Goal: Task Accomplishment & Management: Use online tool/utility

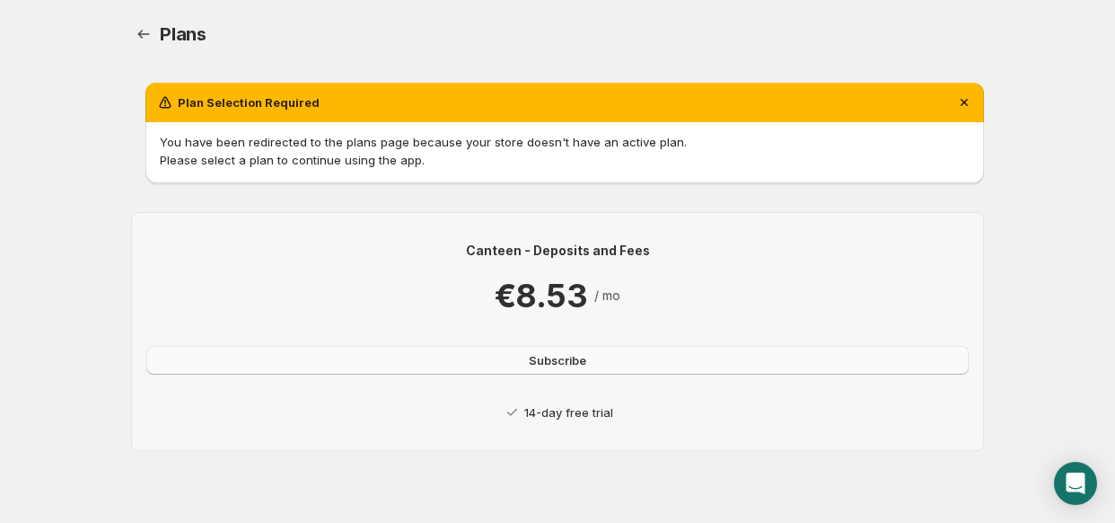
click at [595, 360] on button "Subscribe" at bounding box center [557, 360] width 823 height 29
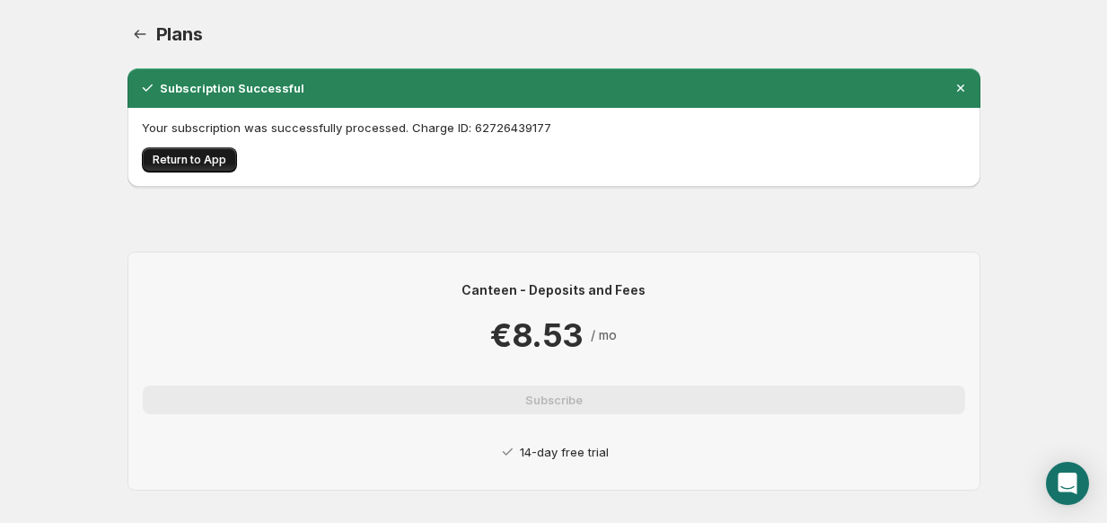
click at [207, 164] on span "Return to App" at bounding box center [190, 160] width 74 height 14
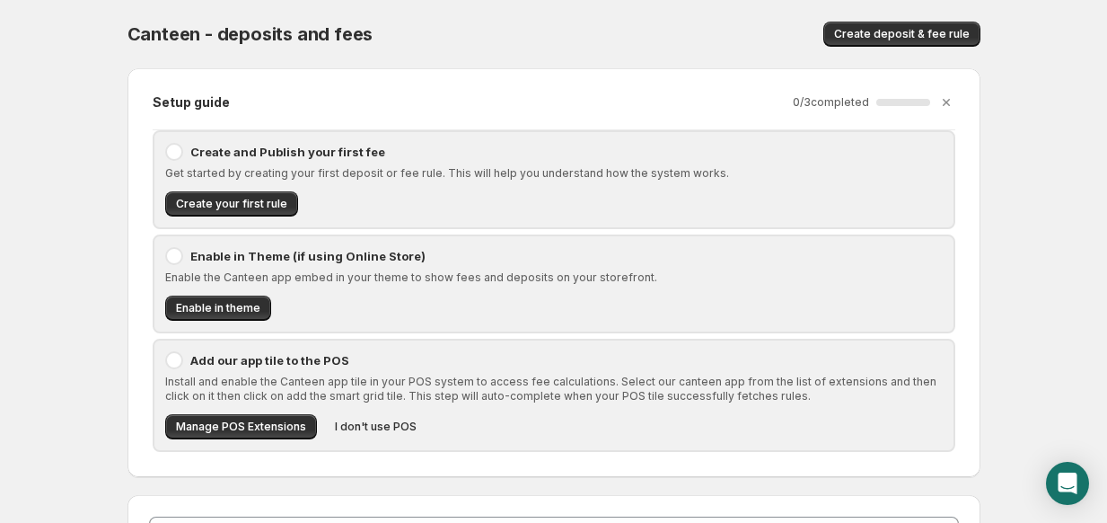
click at [175, 152] on div at bounding box center [174, 152] width 18 height 18
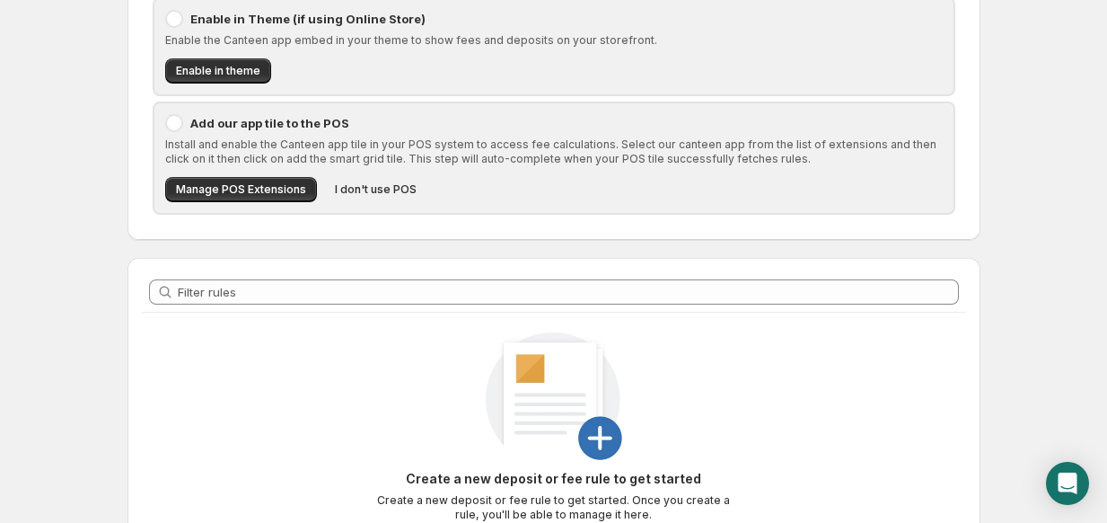
scroll to position [90, 0]
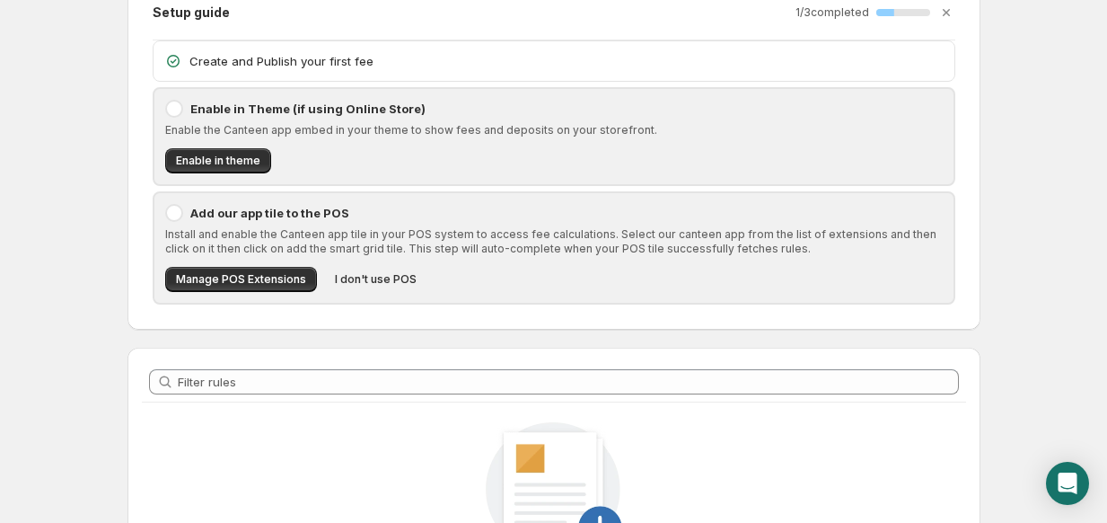
click at [172, 107] on div at bounding box center [174, 109] width 18 height 18
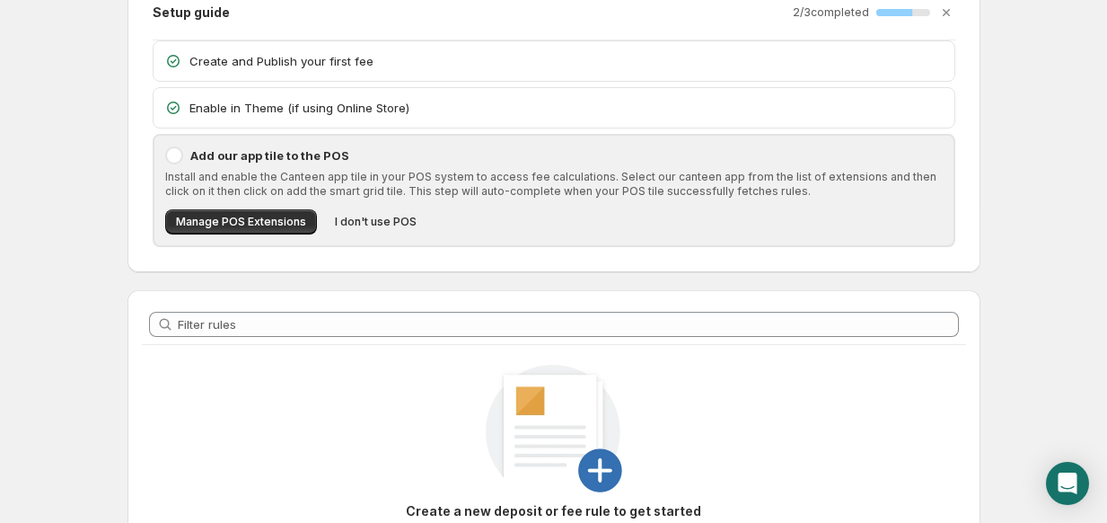
click at [173, 59] on icon at bounding box center [173, 61] width 18 height 18
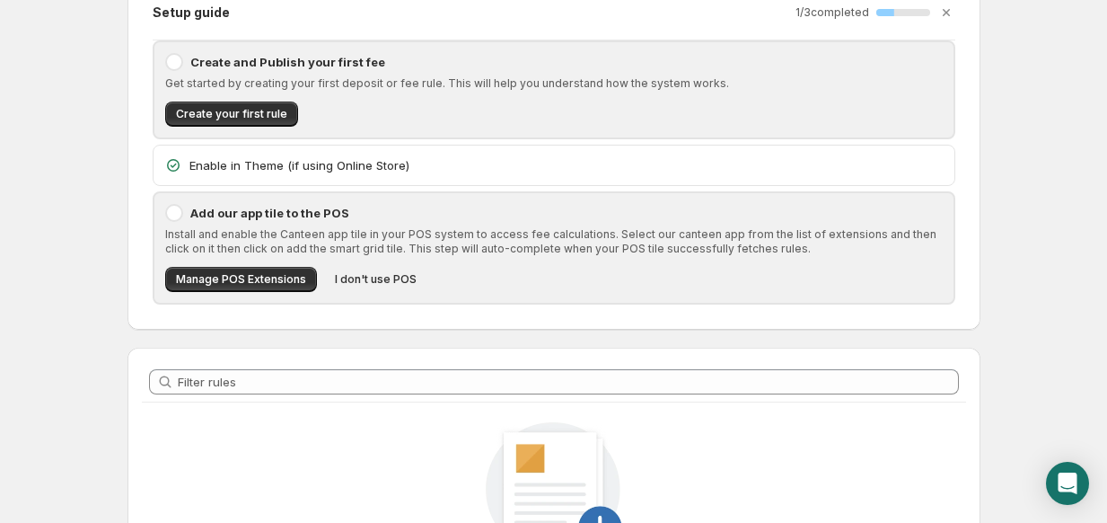
click at [173, 166] on icon at bounding box center [173, 165] width 18 height 18
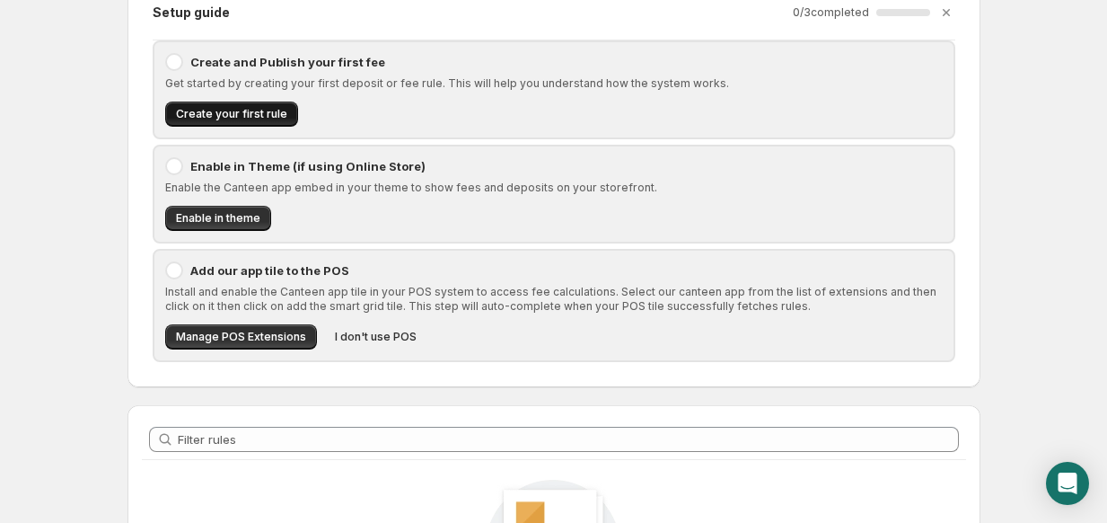
click at [216, 114] on span "Create your first rule" at bounding box center [231, 114] width 111 height 14
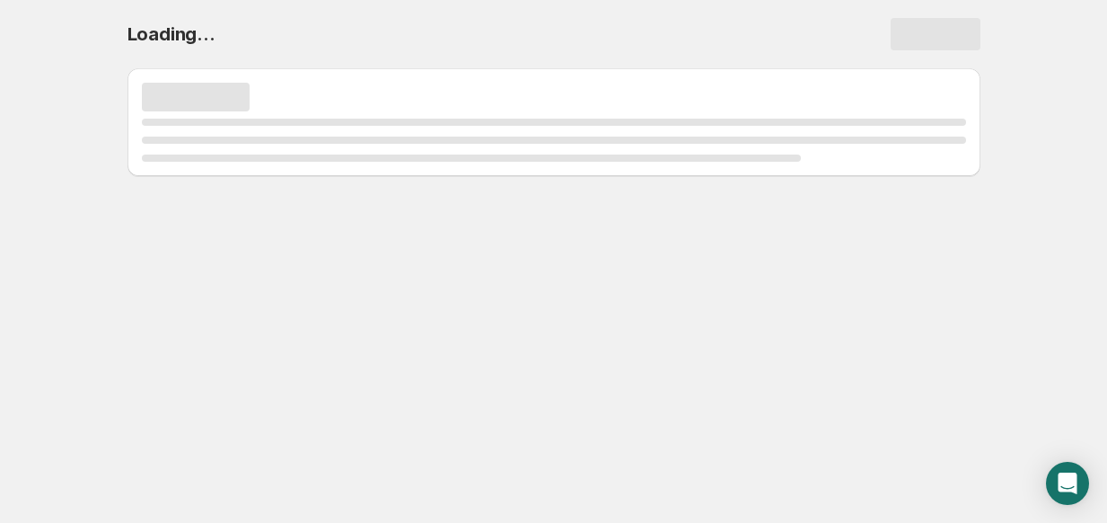
scroll to position [0, 0]
select select "deactive"
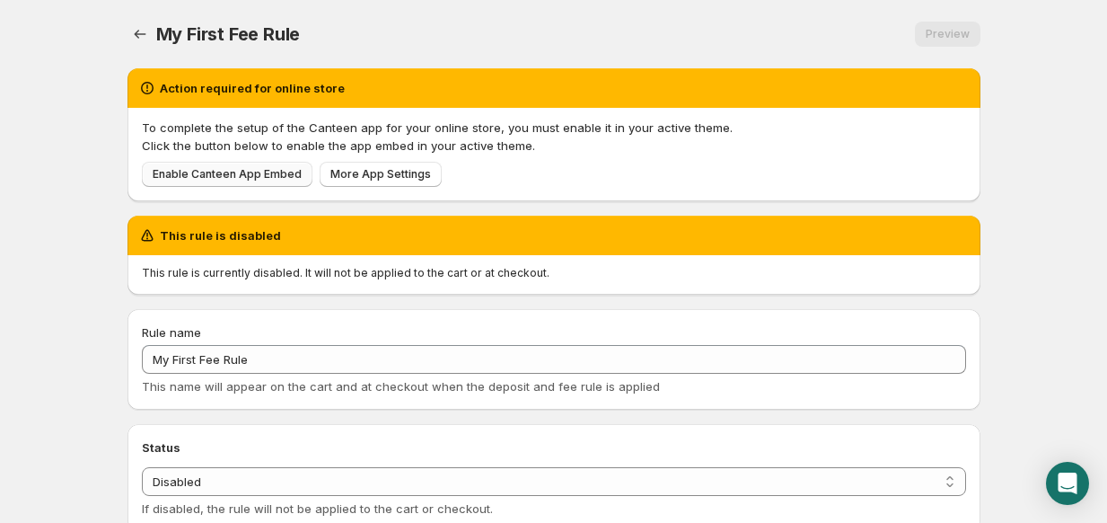
click at [241, 176] on span "Enable Canteen App Embed" at bounding box center [227, 174] width 149 height 14
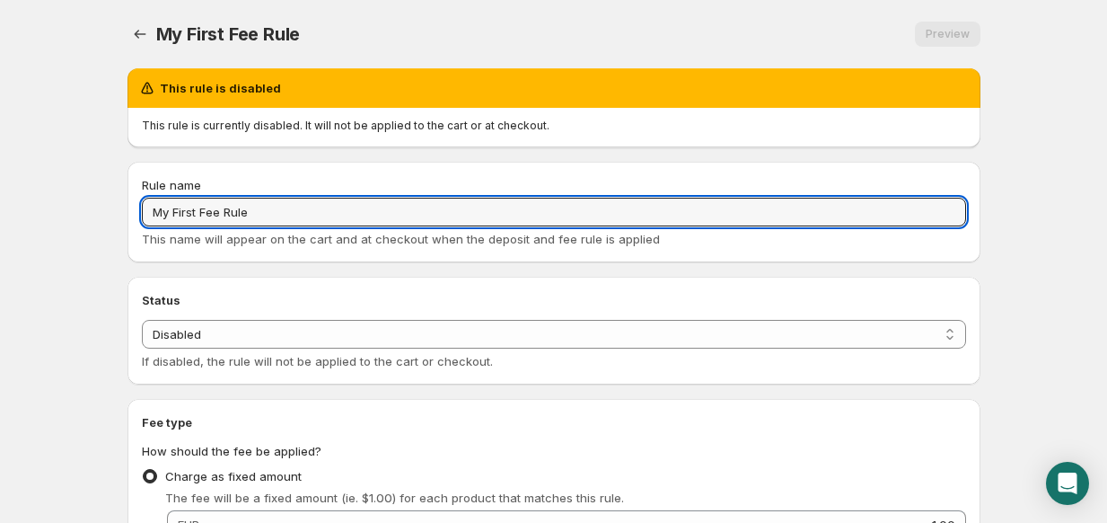
drag, startPoint x: 289, startPoint y: 219, endPoint x: 136, endPoint y: 172, distance: 160.5
click at [136, 172] on div "Rule name My First Fee Rule This name will appear on the cart and at checkout w…" at bounding box center [554, 212] width 853 height 101
paste input "Pfand (Mehrweg)"
click at [232, 216] on input "Pfand (Mehrweg)" at bounding box center [554, 212] width 824 height 29
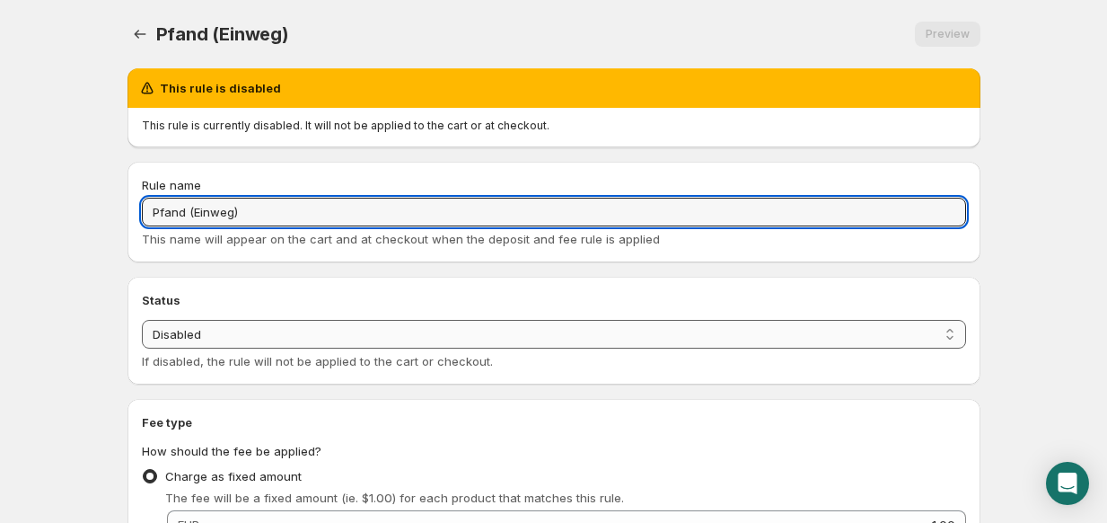
type input "Pfand (Einweg)"
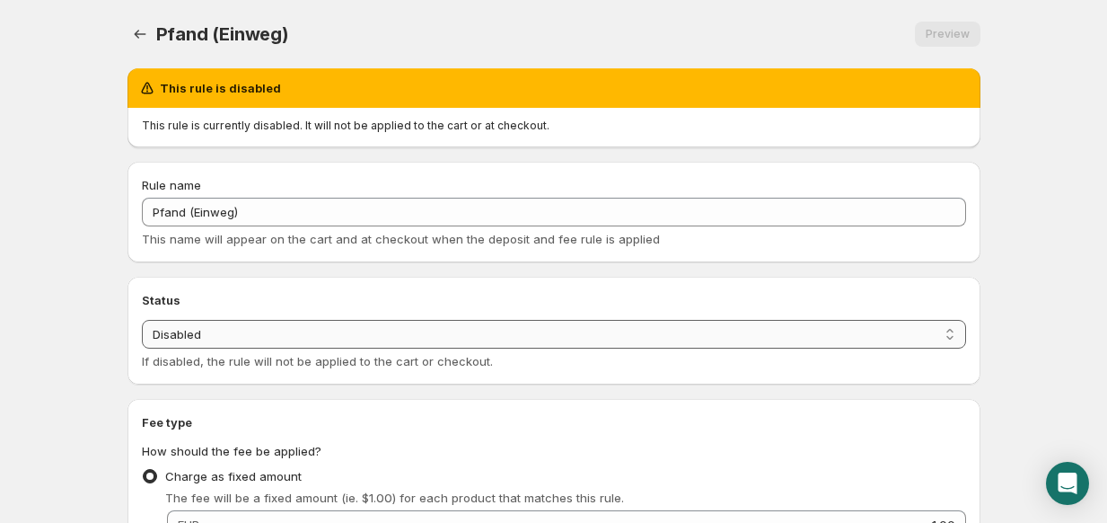
click at [207, 328] on select "Enabled Disabled" at bounding box center [554, 334] width 824 height 29
select select "active"
click at [142, 320] on select "Enabled Disabled" at bounding box center [554, 334] width 824 height 29
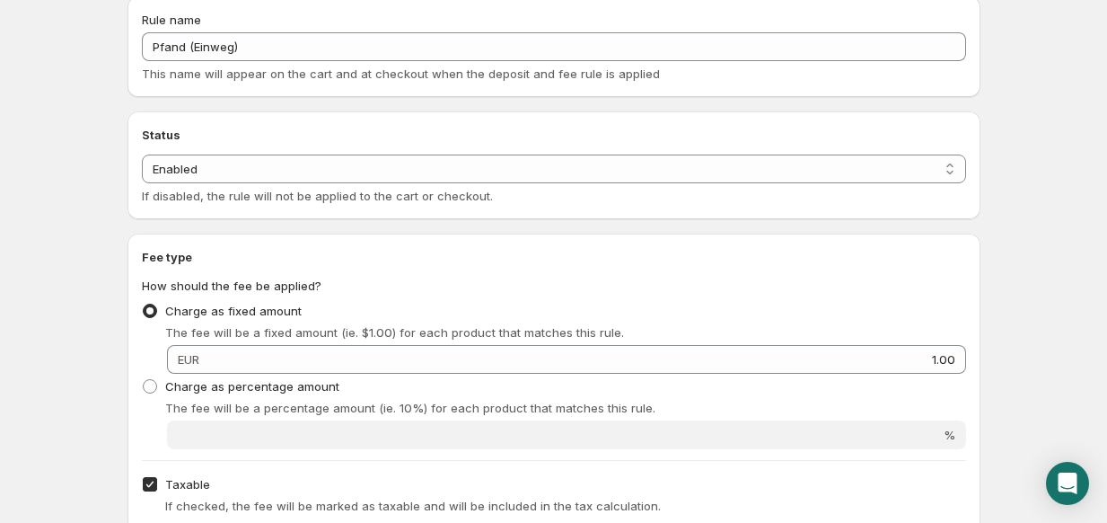
scroll to position [180, 0]
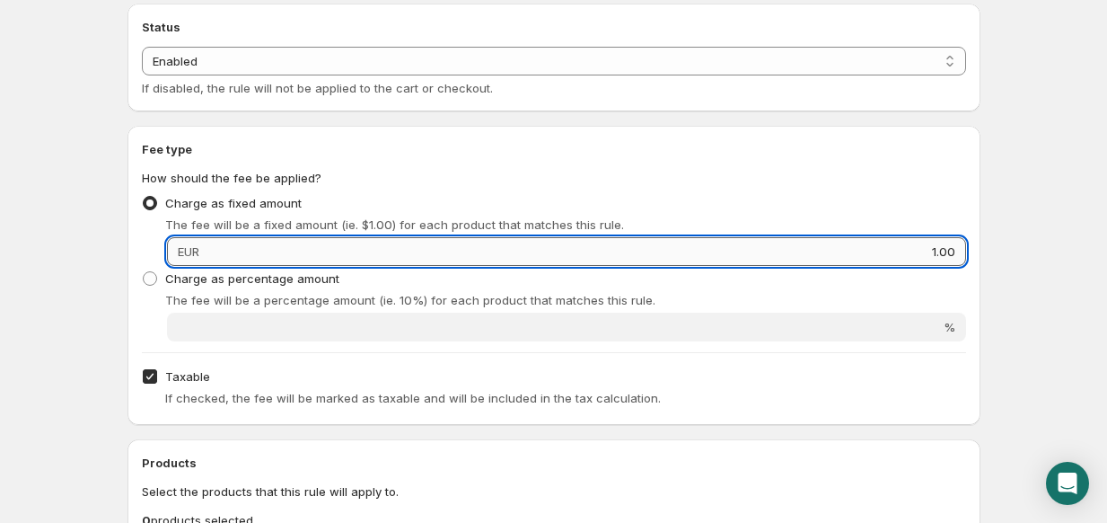
click at [234, 246] on input "1.00" at bounding box center [586, 251] width 762 height 29
click at [253, 255] on input "1.00" at bounding box center [586, 251] width 762 height 29
click at [211, 251] on input "1.00" at bounding box center [586, 251] width 762 height 29
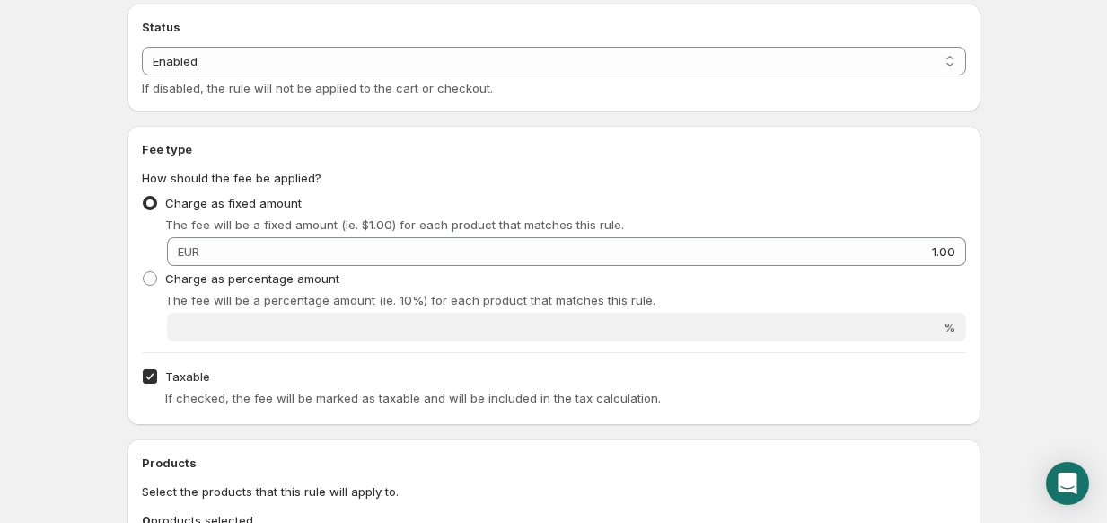
click at [182, 248] on span "EUR" at bounding box center [189, 251] width 22 height 14
click at [190, 248] on span "EUR" at bounding box center [189, 251] width 22 height 14
click at [203, 251] on div "EUR 1.00" at bounding box center [566, 251] width 799 height 29
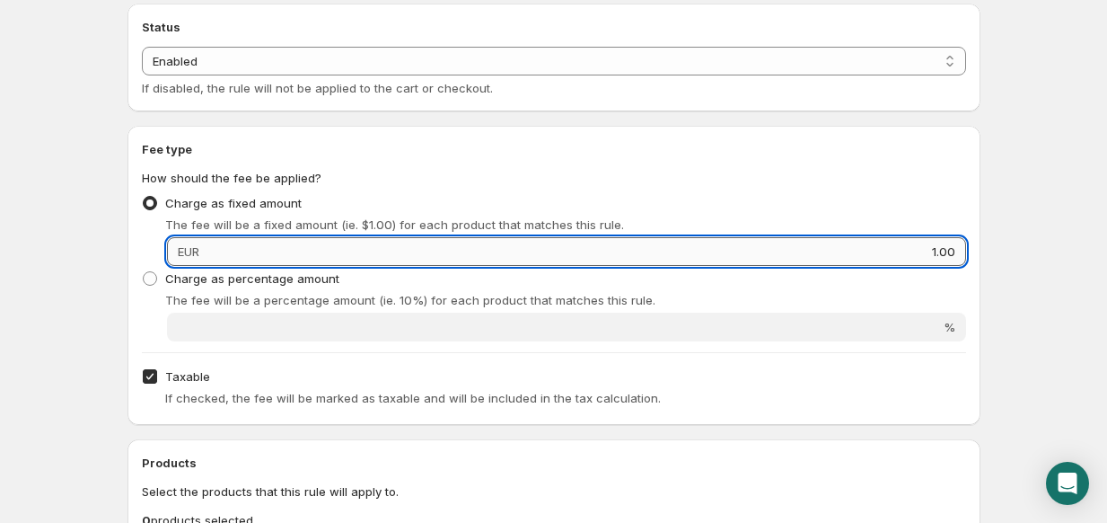
click at [937, 251] on input "1.00" at bounding box center [586, 251] width 762 height 29
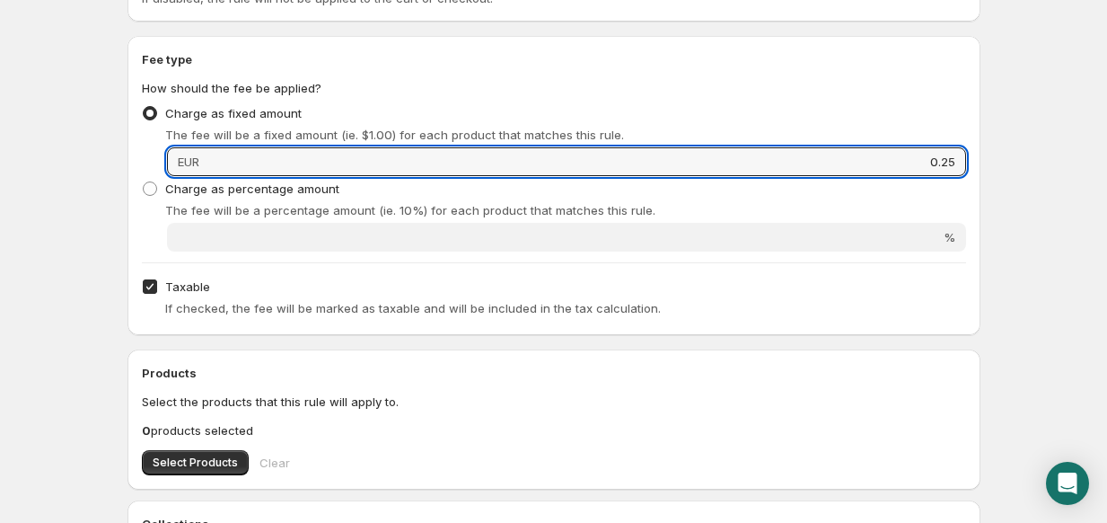
type input "0.25"
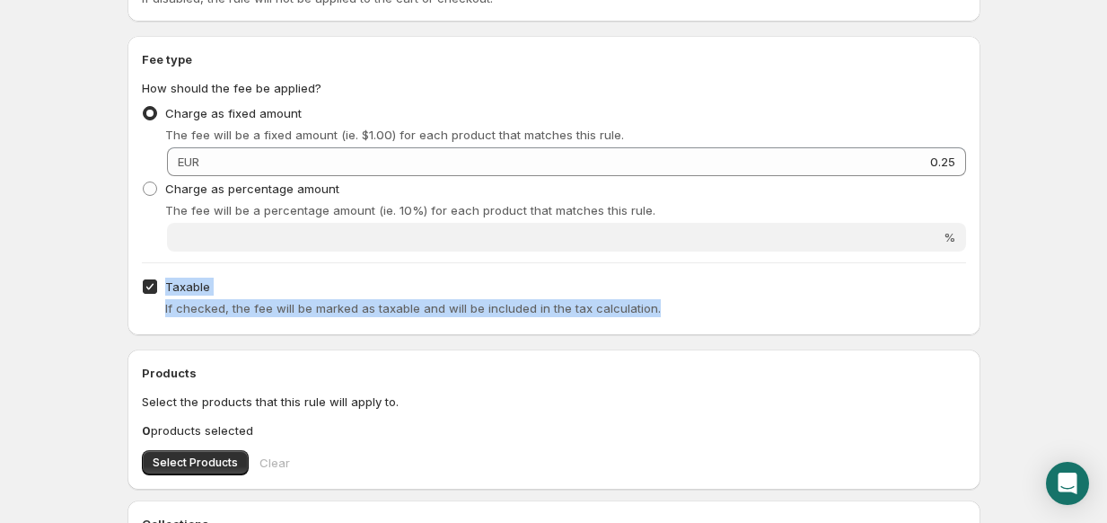
drag, startPoint x: 667, startPoint y: 310, endPoint x: 157, endPoint y: 281, distance: 510.9
click at [157, 281] on div "Taxable If checked, the fee will be marked as taxable and will be included in t…" at bounding box center [554, 297] width 824 height 47
copy div "Taxable If checked, the fee will be marked as taxable and will be included in t…"
click at [154, 286] on input "Taxable" at bounding box center [150, 286] width 14 height 14
checkbox input "false"
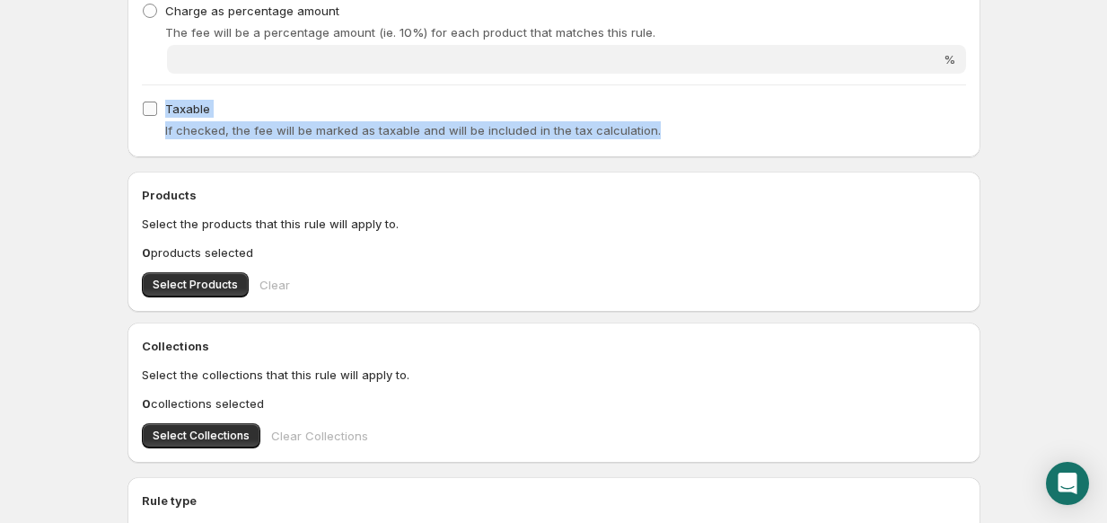
scroll to position [449, 0]
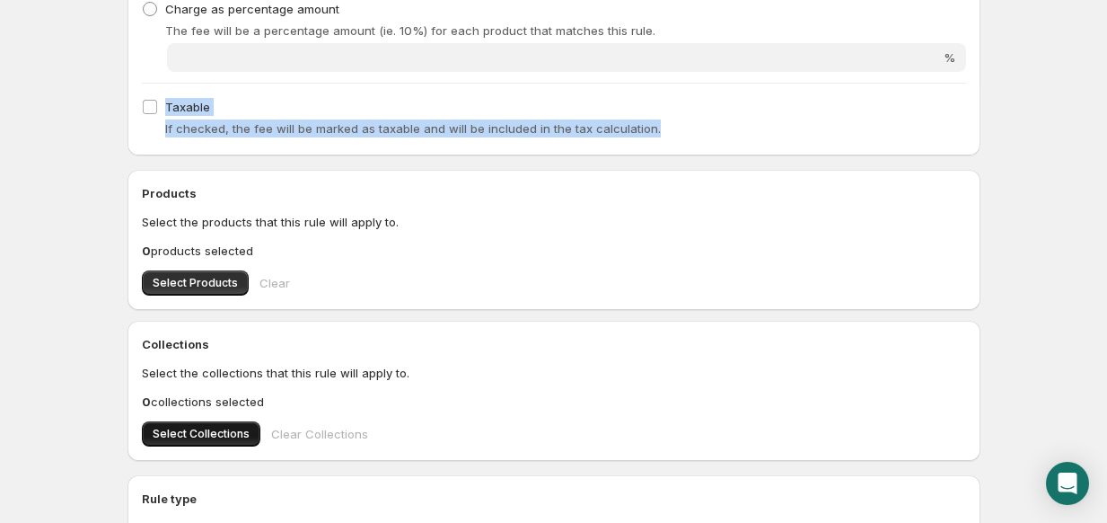
click at [197, 435] on span "Select Collections" at bounding box center [201, 434] width 97 height 14
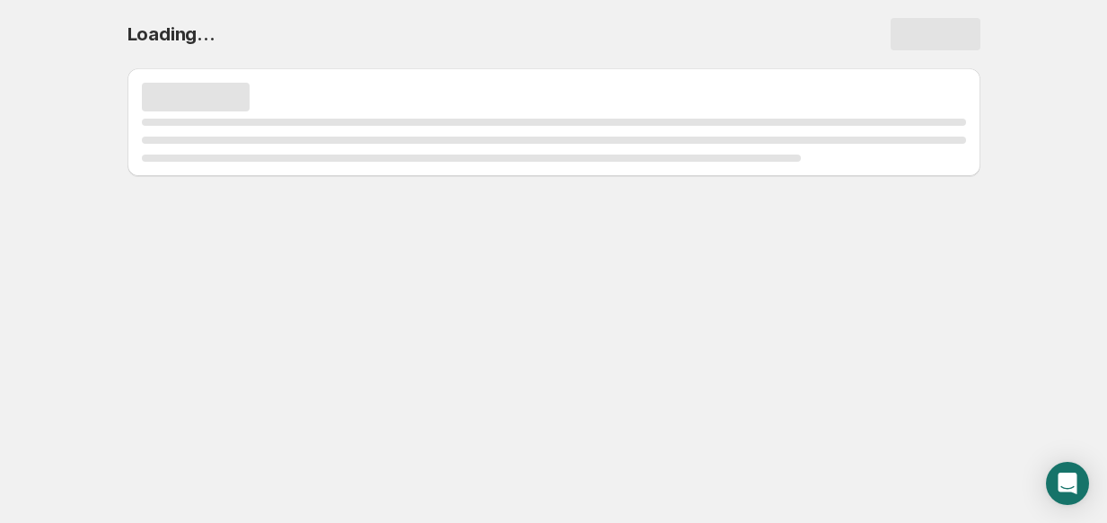
scroll to position [0, 0]
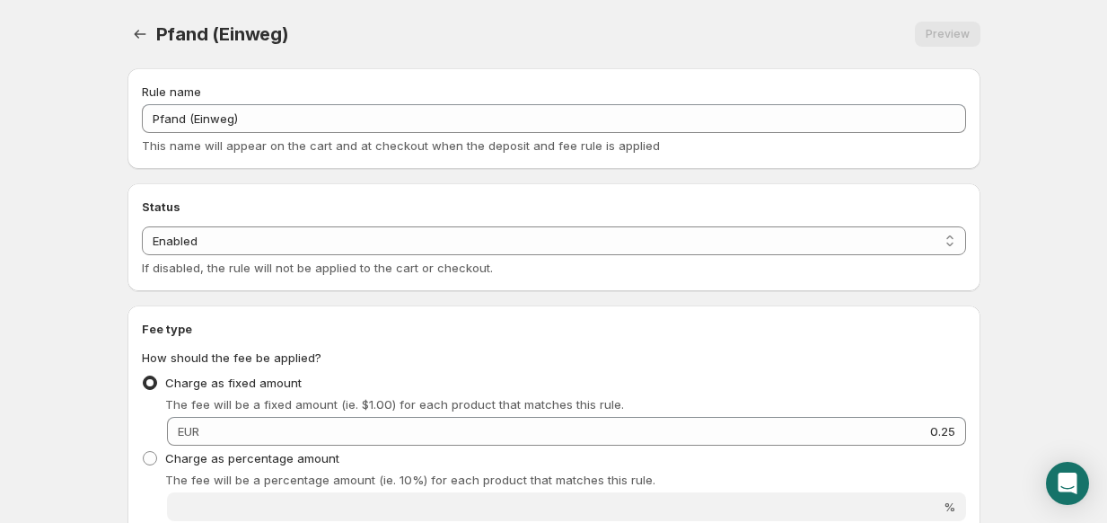
click at [266, 103] on div "Rule name Pfand (Einweg) This name will appear on the cart and at checkout when…" at bounding box center [554, 119] width 824 height 72
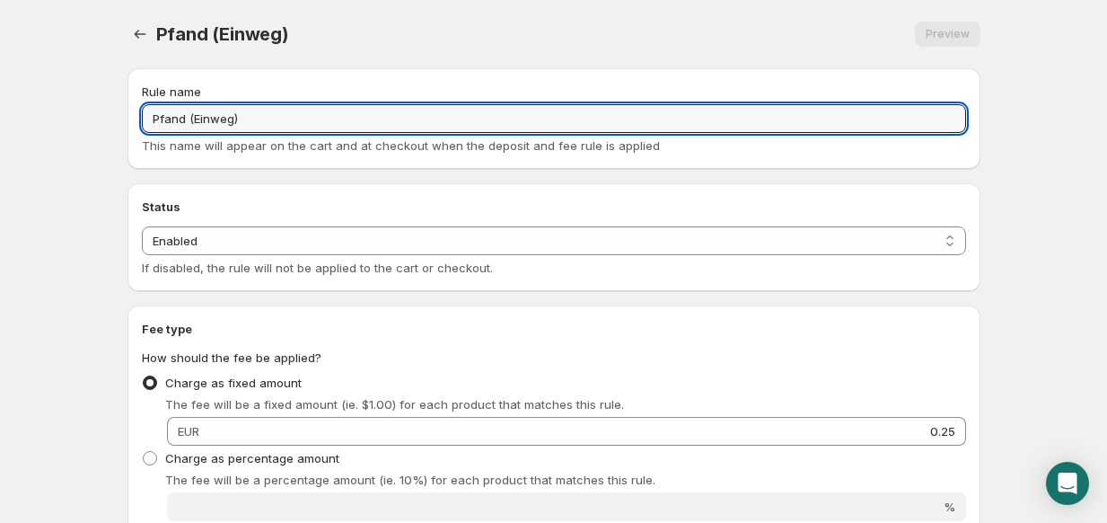
drag, startPoint x: 265, startPoint y: 110, endPoint x: 128, endPoint y: 119, distance: 136.8
click at [128, 119] on div "Rule name Pfand (Einweg) This name will appear on the cart and at checkout when…" at bounding box center [554, 118] width 853 height 101
paste input "zzgl. 0,25 € Pfand [PERSON_NAME]"
type input "zzgl. 0,25 € Pfand [PERSON_NAME]"
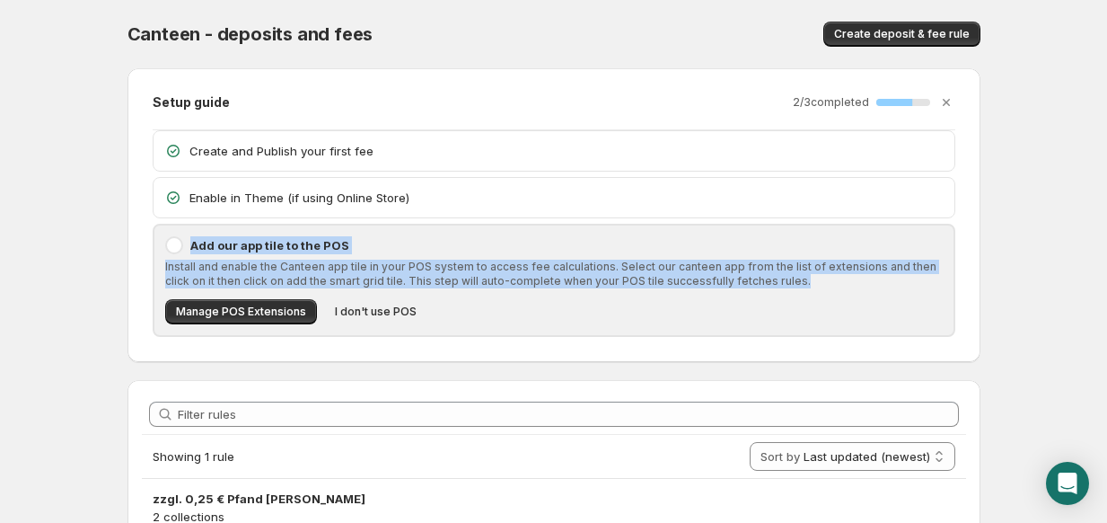
drag, startPoint x: 671, startPoint y: 289, endPoint x: 186, endPoint y: 239, distance: 487.6
click at [186, 239] on div "Add our app tile to the POS Install and enable the Canteen app tile in your POS…" at bounding box center [554, 280] width 778 height 88
copy div "Add our app tile to the POS Install and enable the Canteen app tile in your POS…"
click at [205, 306] on span "Manage POS Extensions" at bounding box center [241, 311] width 130 height 14
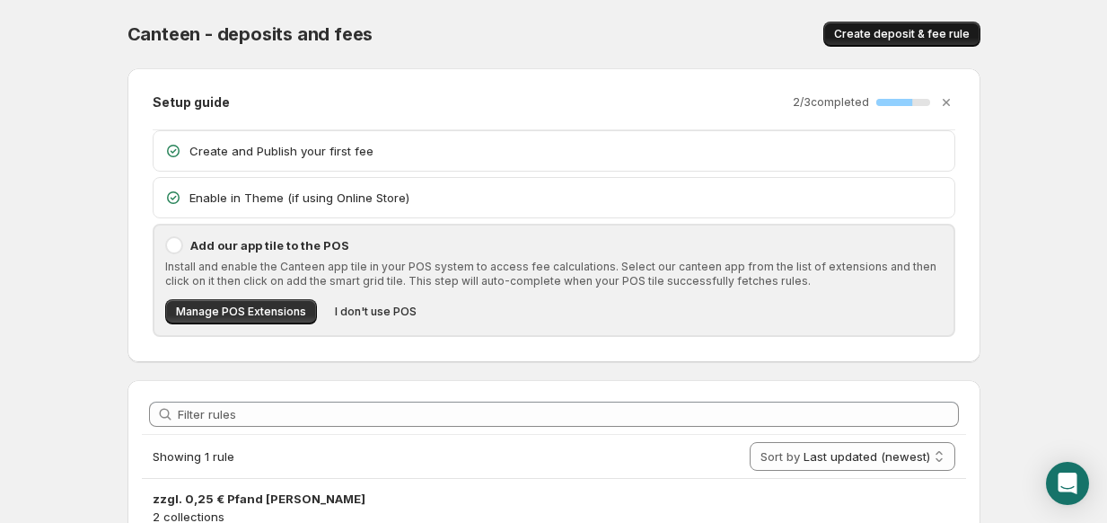
click at [862, 36] on span "Create deposit & fee rule" at bounding box center [902, 34] width 136 height 14
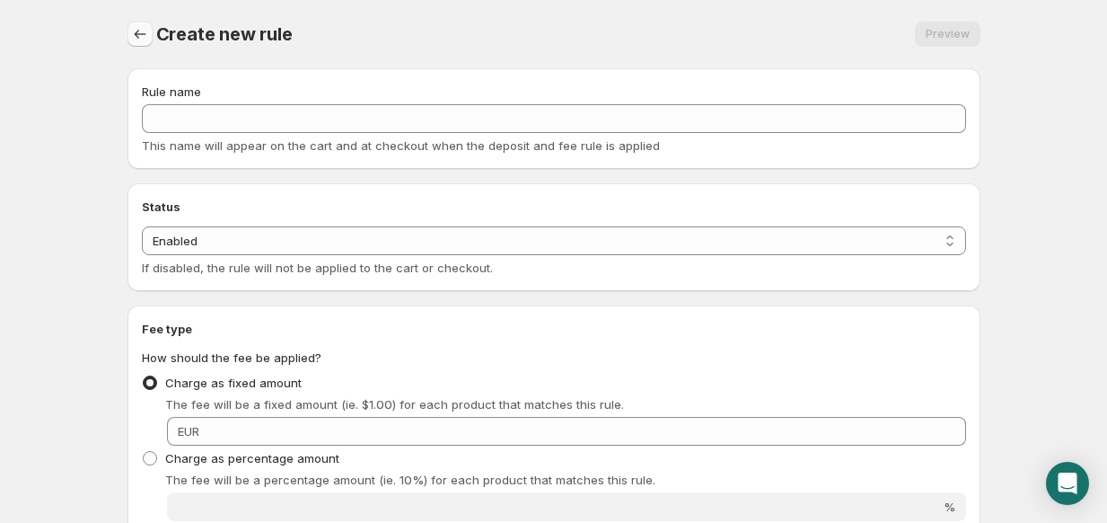
click at [131, 36] on icon "Settings" at bounding box center [140, 34] width 18 height 18
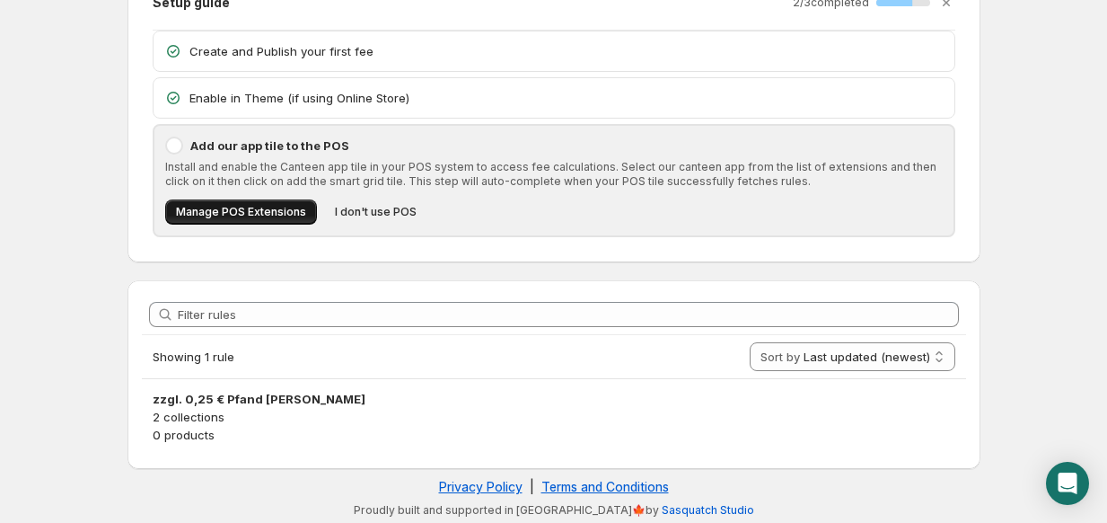
scroll to position [101, 0]
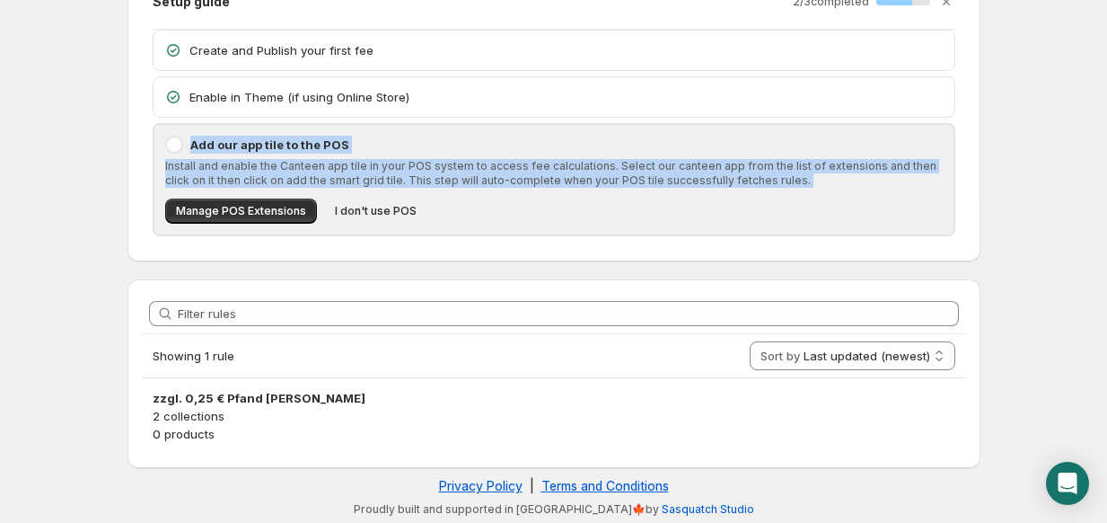
drag, startPoint x: 462, startPoint y: 209, endPoint x: 184, endPoint y: 139, distance: 286.2
click at [184, 139] on div "Add our app tile to the POS Install and enable the Canteen app tile in your POS…" at bounding box center [554, 180] width 778 height 88
copy div "Add our app tile to the POS Install and enable the Canteen app tile in your POS…"
click at [123, 153] on div "Setup guide 2 / 3 completed 67 % Create and Publish your first fee Enable in Th…" at bounding box center [547, 107] width 868 height 308
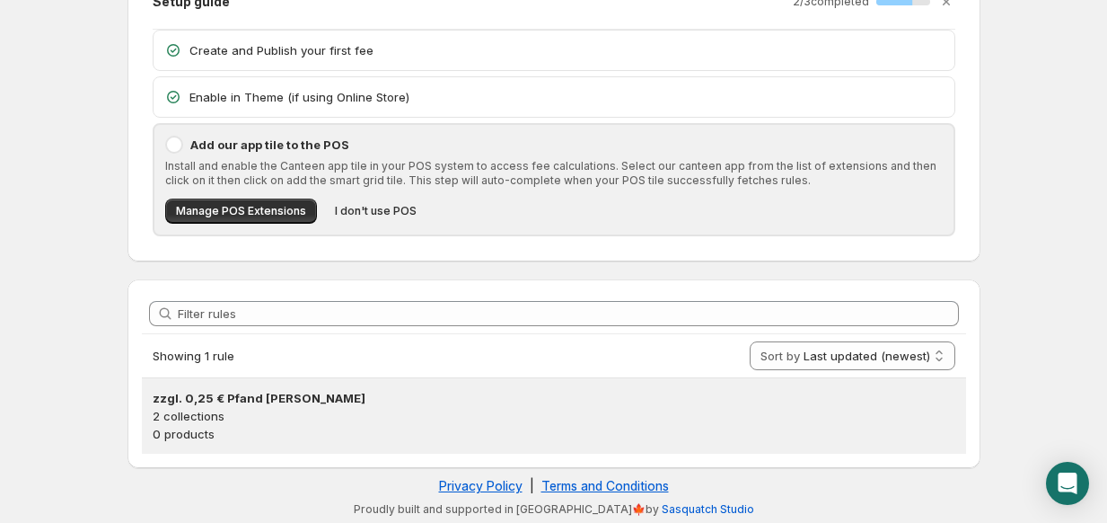
click at [231, 419] on p "2 collections" at bounding box center [554, 416] width 803 height 18
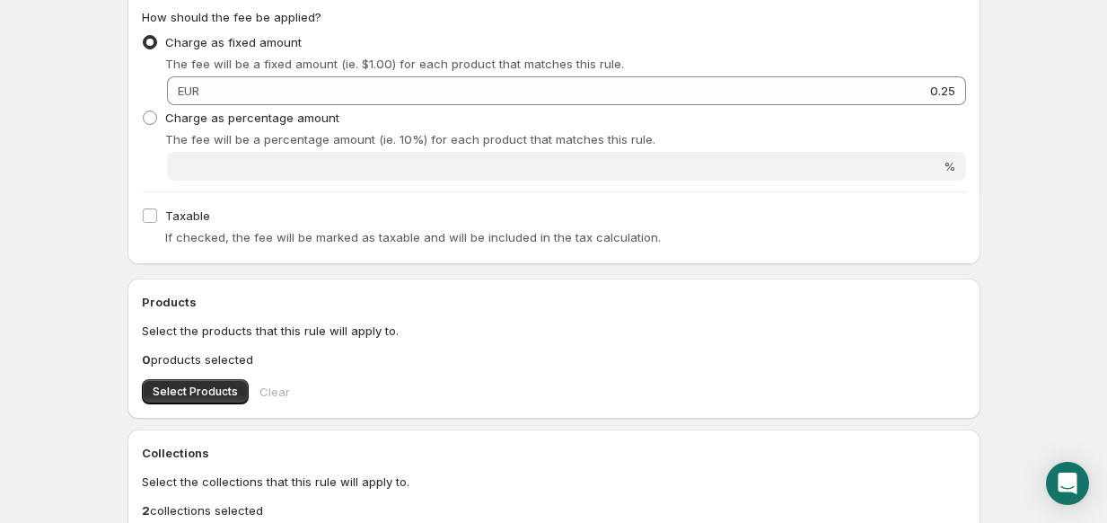
scroll to position [449, 0]
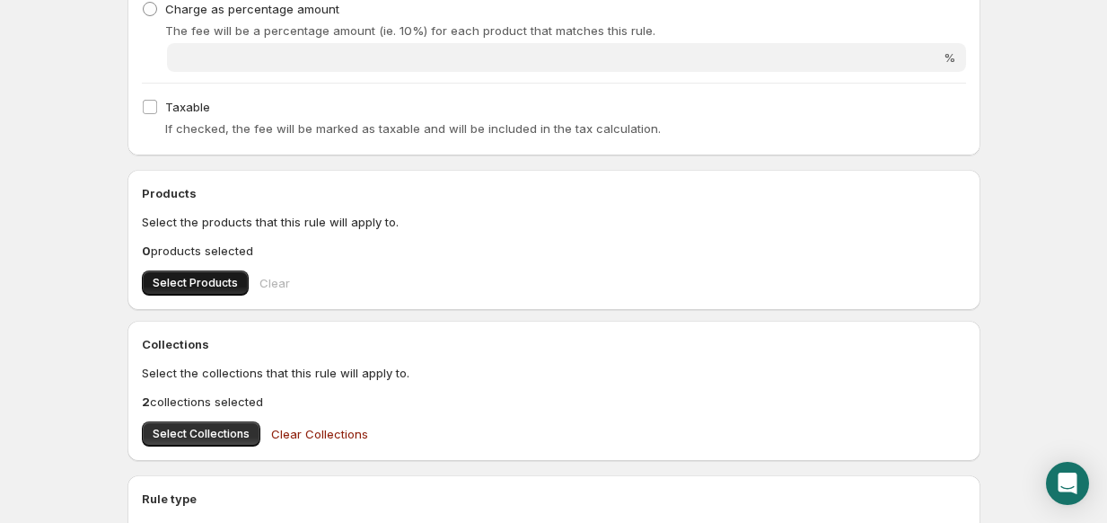
click at [193, 280] on span "Select Products" at bounding box center [195, 283] width 85 height 14
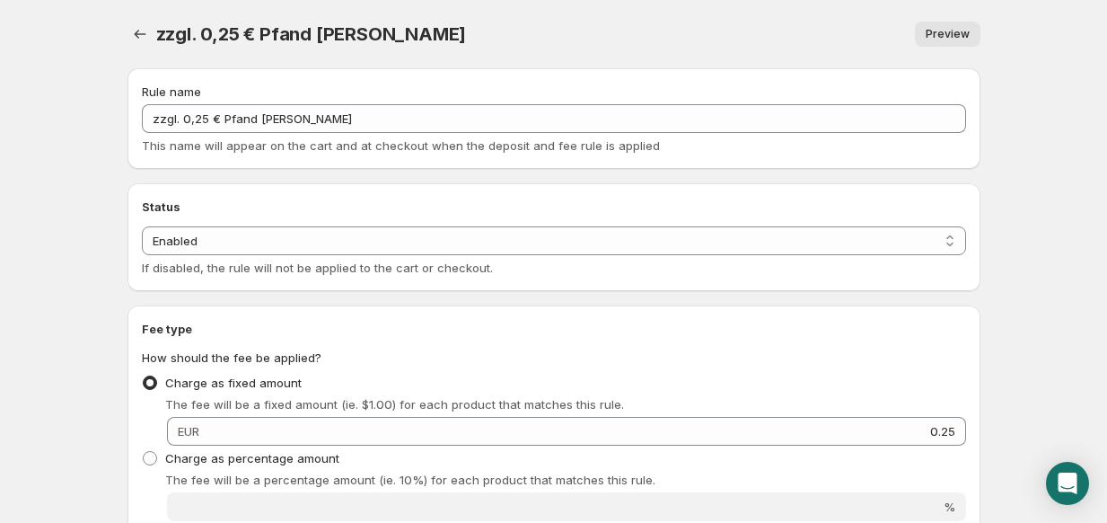
click at [930, 29] on span "Preview" at bounding box center [948, 34] width 44 height 14
click at [139, 31] on icon "Settings" at bounding box center [140, 34] width 18 height 18
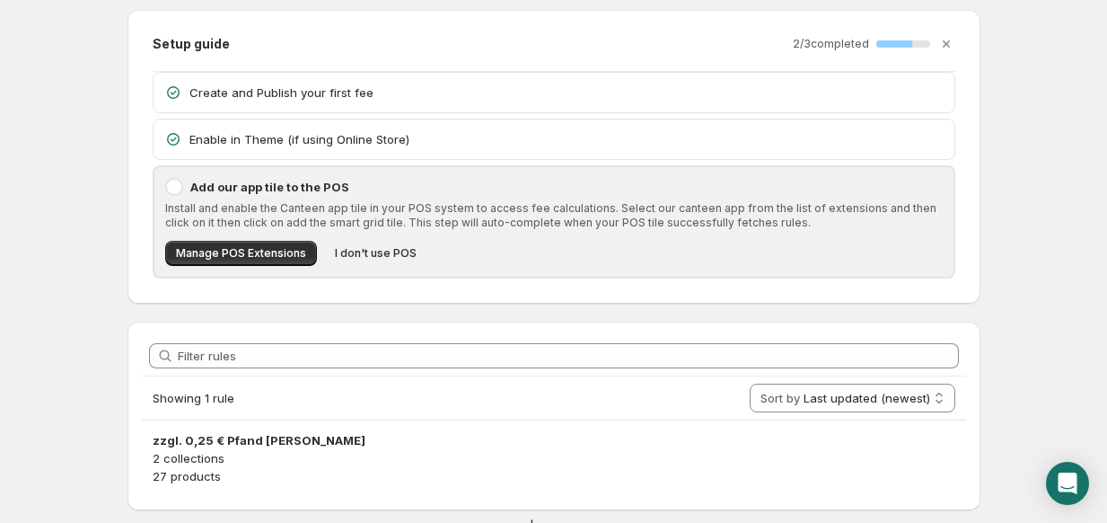
scroll to position [101, 0]
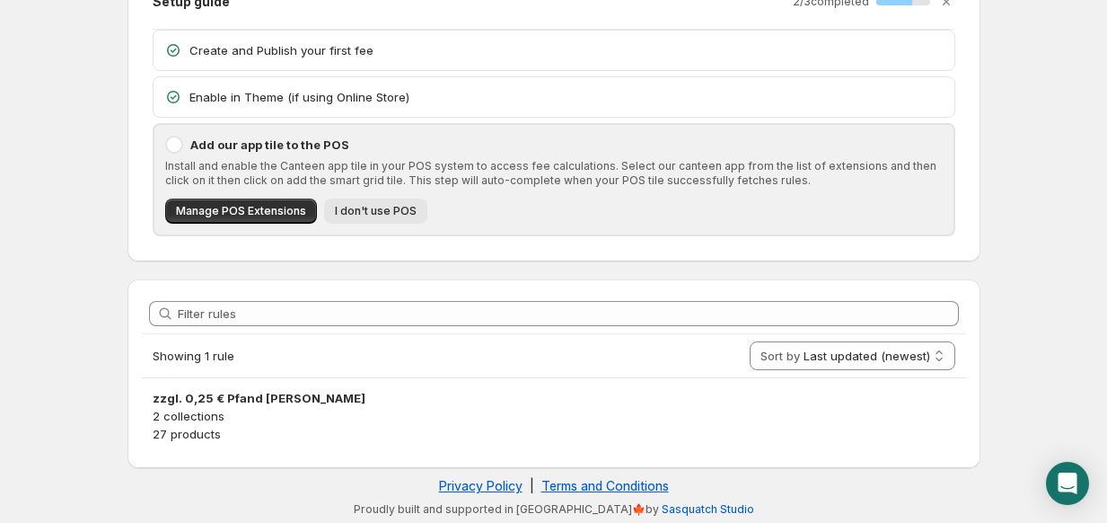
click at [370, 212] on span "I don't use POS" at bounding box center [376, 211] width 82 height 14
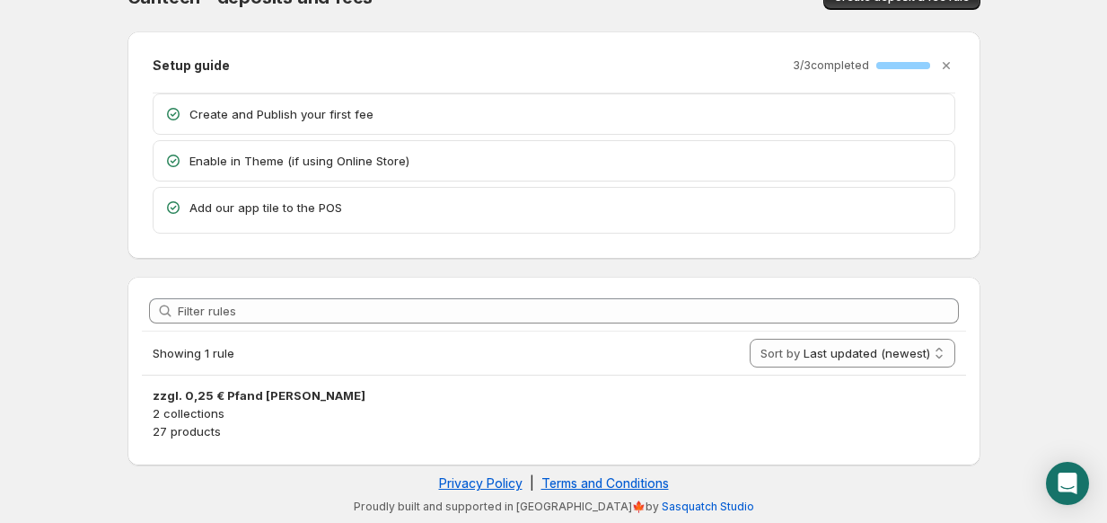
scroll to position [29, 0]
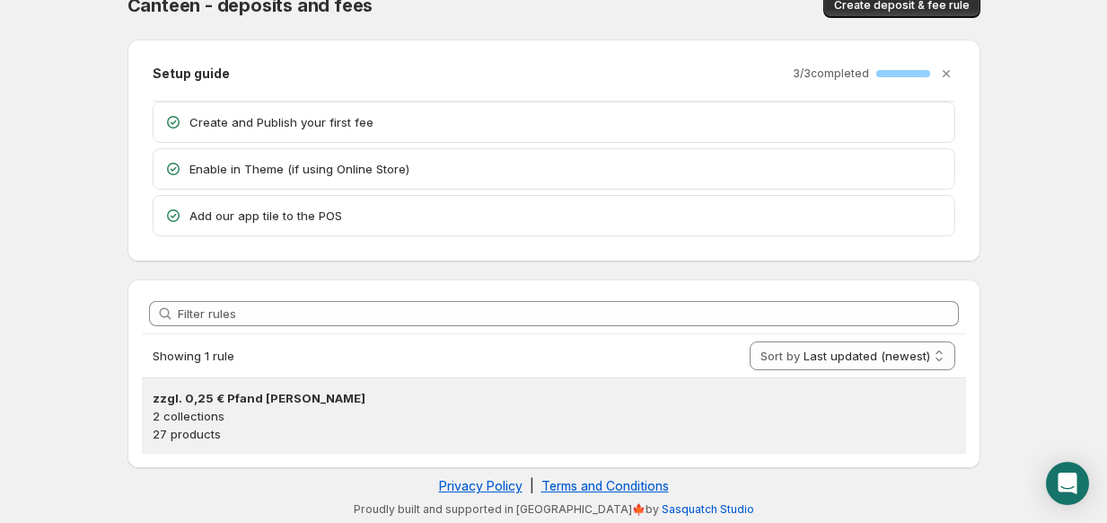
click at [206, 401] on h3 "zzgl. 0,25 € Pfand [PERSON_NAME]" at bounding box center [554, 398] width 803 height 18
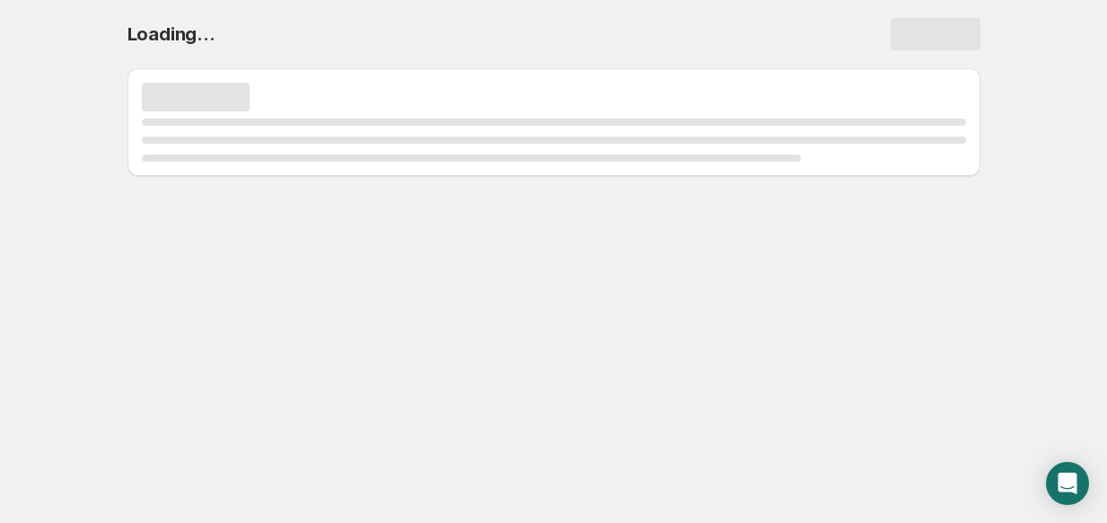
scroll to position [0, 0]
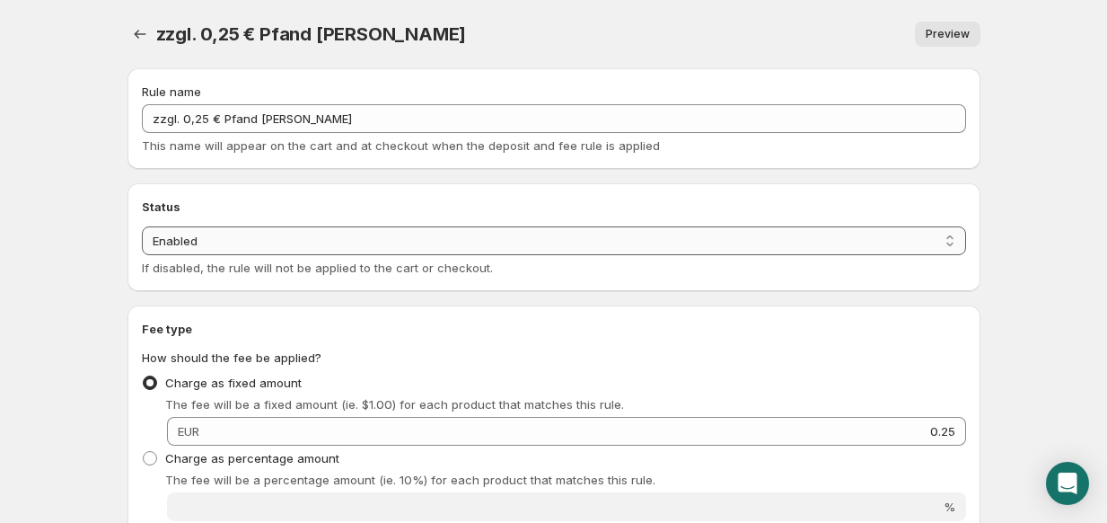
click at [225, 235] on select "Enabled Disabled" at bounding box center [554, 240] width 824 height 29
click at [142, 226] on select "Enabled Disabled" at bounding box center [554, 240] width 824 height 29
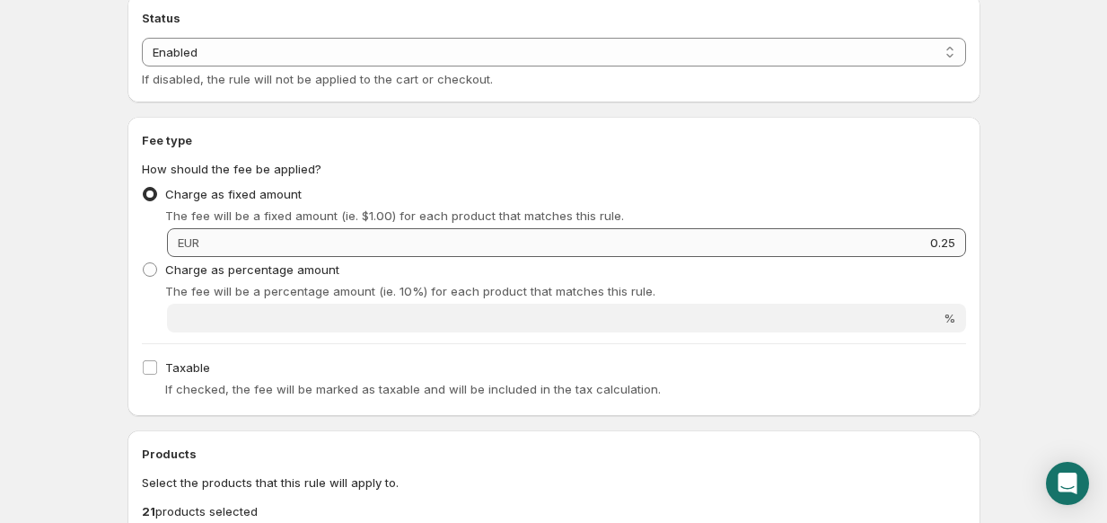
scroll to position [99, 0]
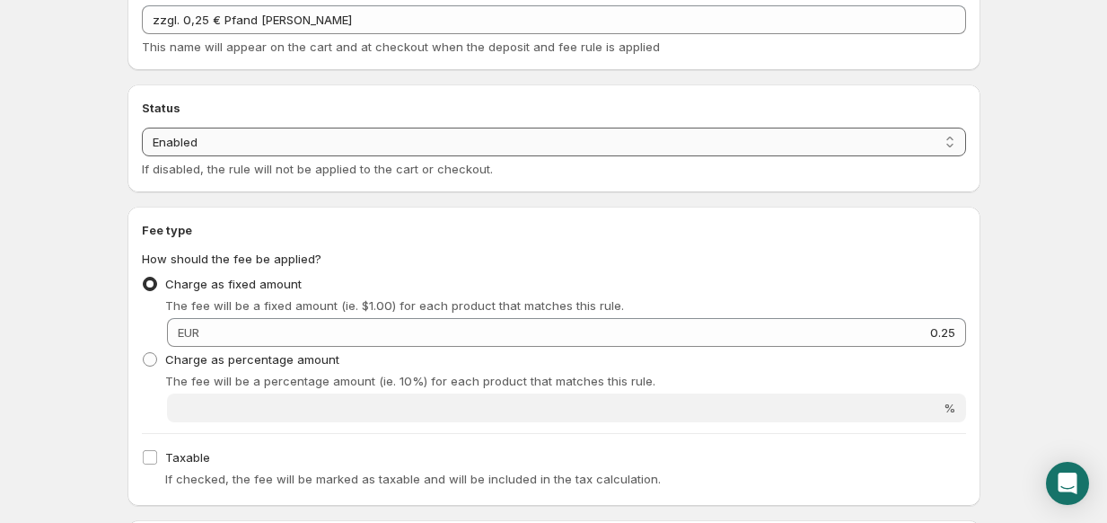
click at [199, 141] on select "Enabled Disabled" at bounding box center [554, 142] width 824 height 29
select select "deactive"
click at [142, 128] on select "Enabled Disabled" at bounding box center [554, 142] width 824 height 29
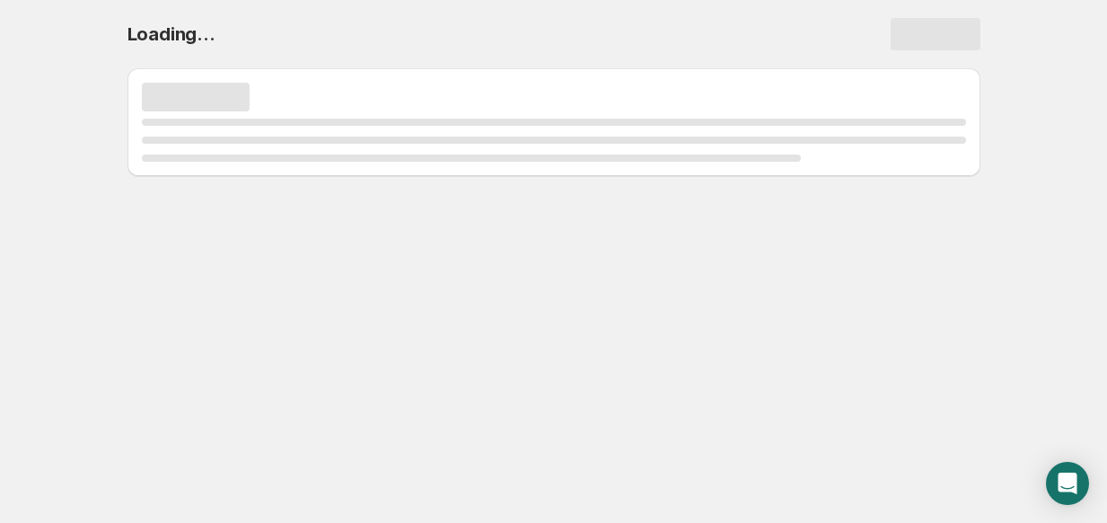
select select "deactive"
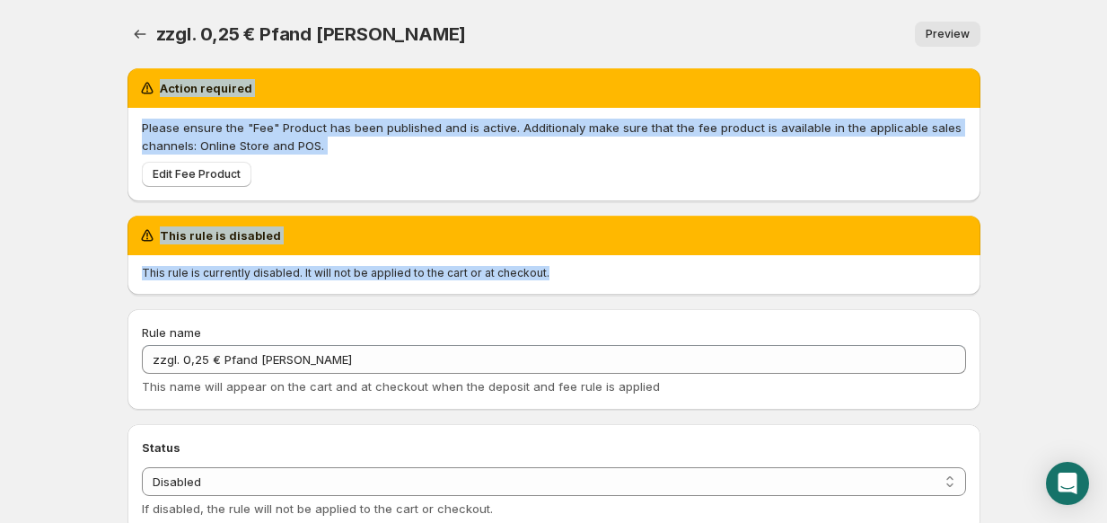
drag, startPoint x: 564, startPoint y: 272, endPoint x: 137, endPoint y: 79, distance: 468.3
click at [1039, 180] on body "Home Help zzgl. 0,25 € Pfand je Flasche. This page is ready zzgl. 0,25 € Pfand …" at bounding box center [553, 261] width 1107 height 523
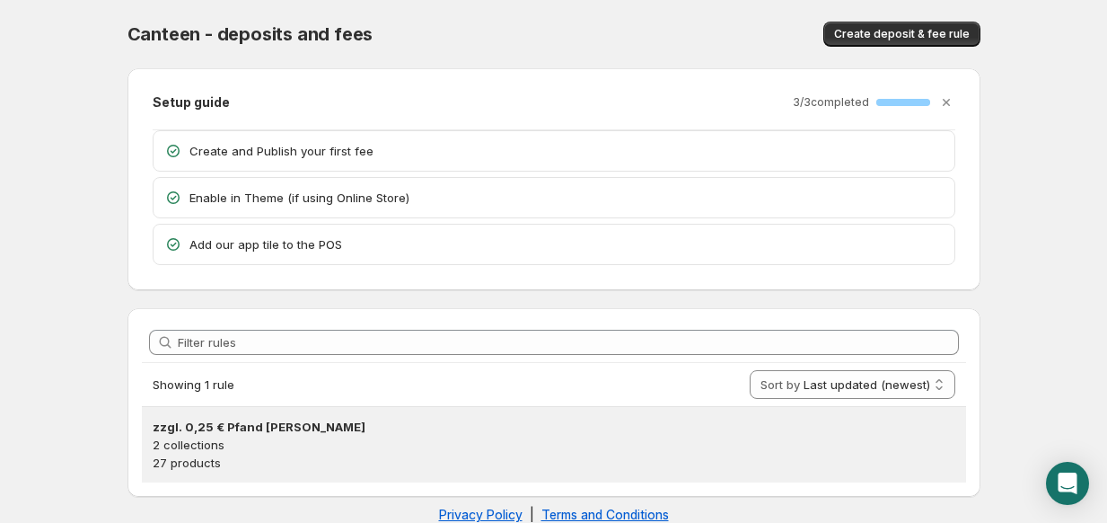
click at [321, 449] on p "2 collections" at bounding box center [554, 445] width 803 height 18
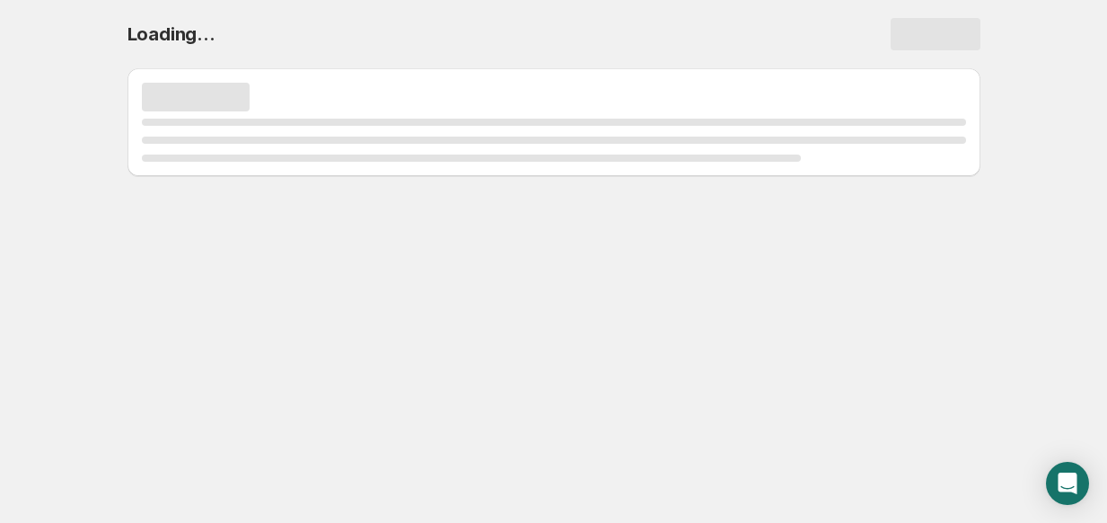
select select "deactive"
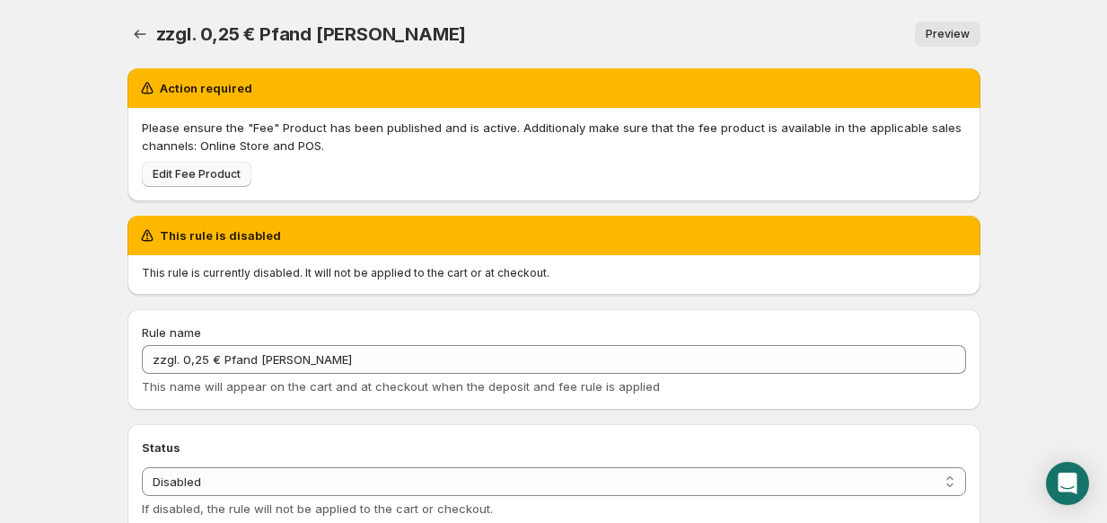
click at [207, 176] on span "Edit Fee Product" at bounding box center [197, 174] width 88 height 14
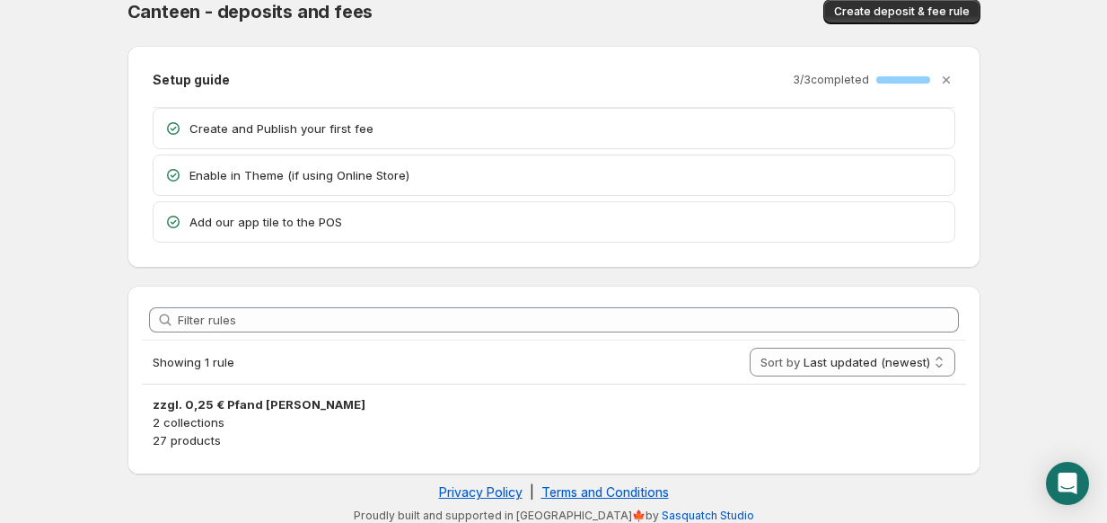
scroll to position [29, 0]
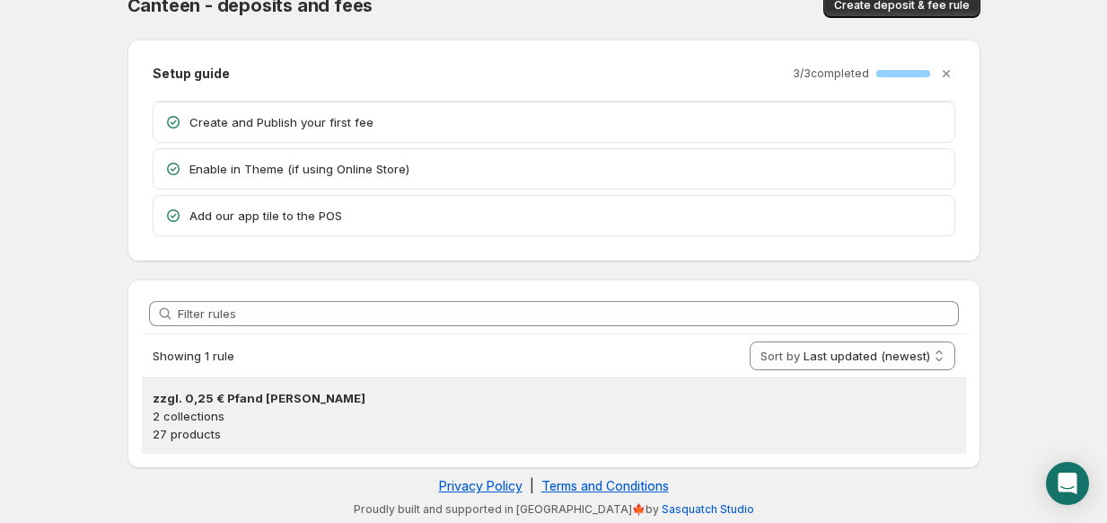
click at [351, 403] on h3 "zzgl. 0,25 € Pfand [PERSON_NAME]" at bounding box center [554, 398] width 803 height 18
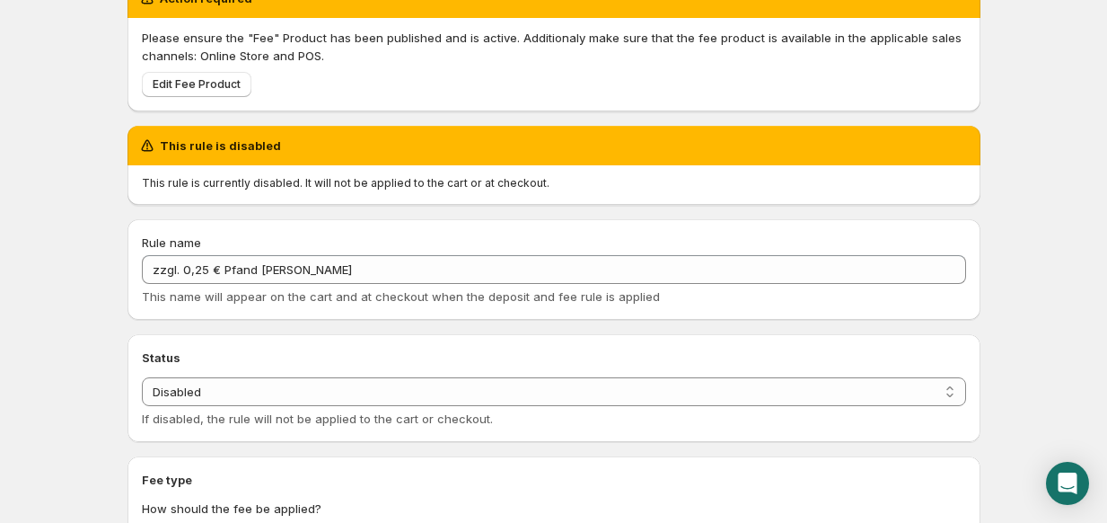
scroll to position [180, 0]
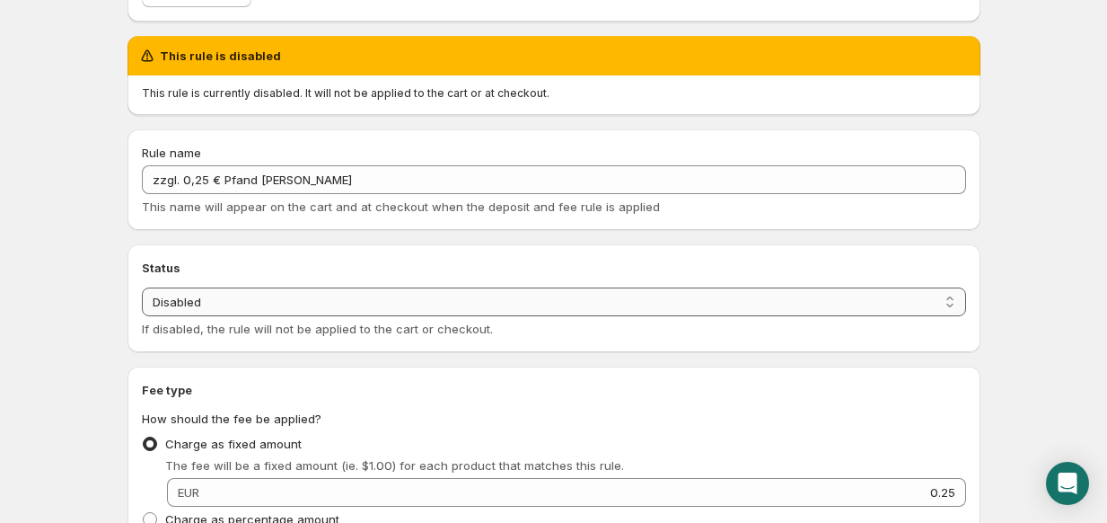
click at [219, 295] on select "Enabled Disabled" at bounding box center [554, 301] width 824 height 29
select select "active"
click at [142, 287] on select "Enabled Disabled" at bounding box center [554, 301] width 824 height 29
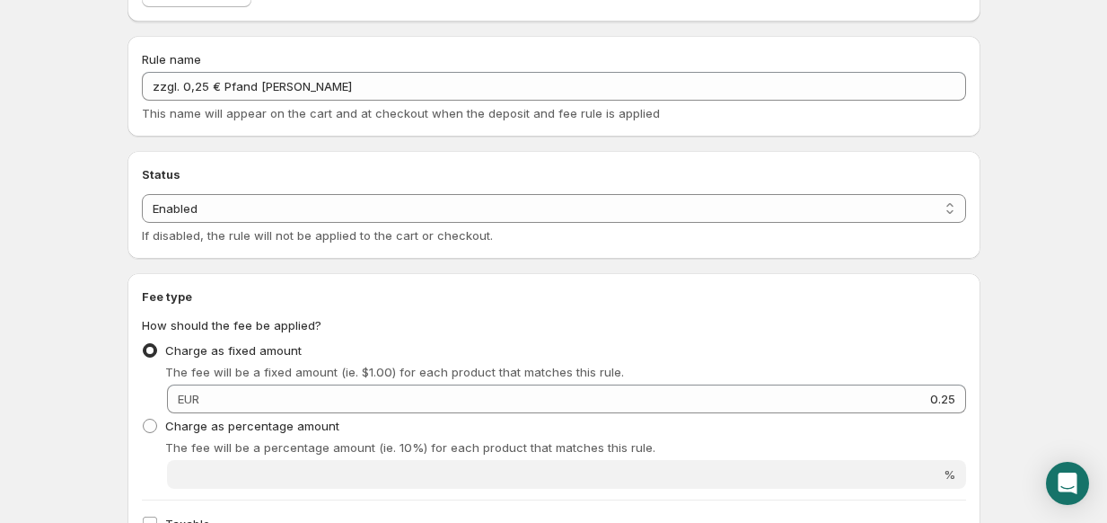
scroll to position [0, 0]
